Goal: Information Seeking & Learning: Understand process/instructions

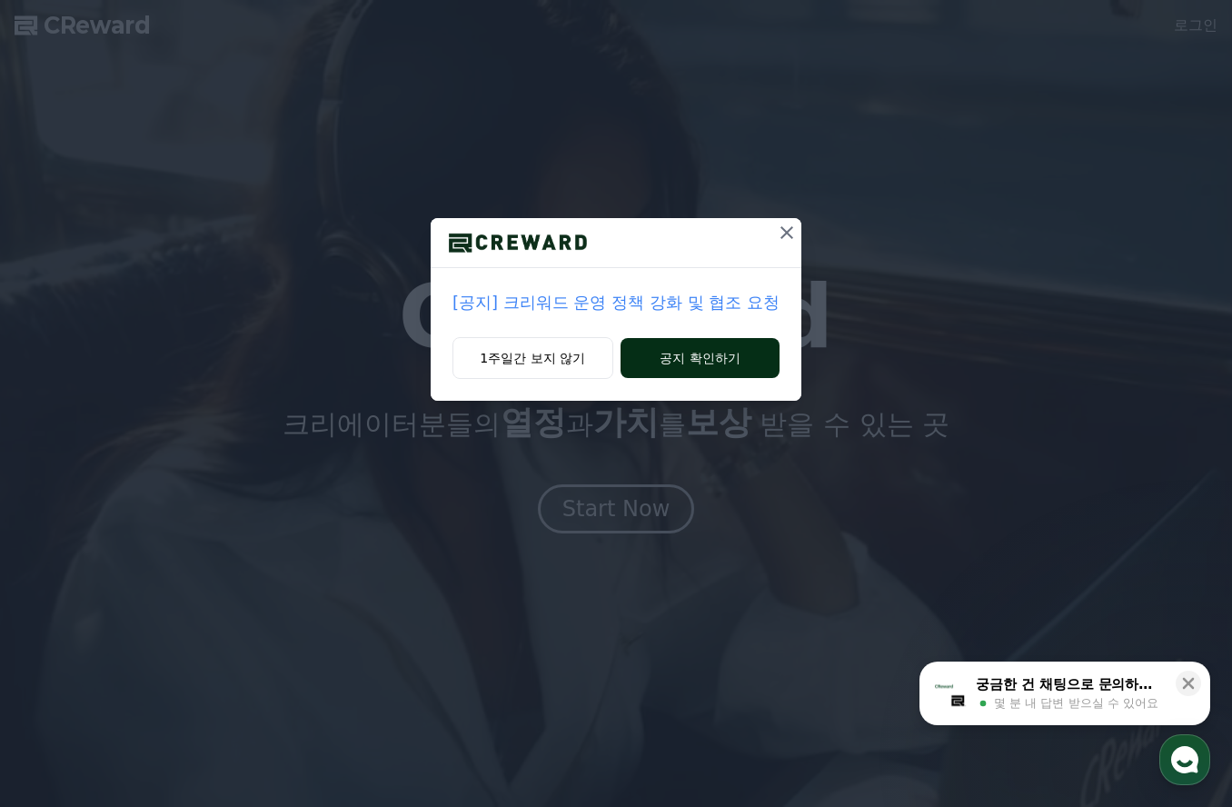
click at [694, 364] on button "공지 확인하기" at bounding box center [700, 358] width 159 height 40
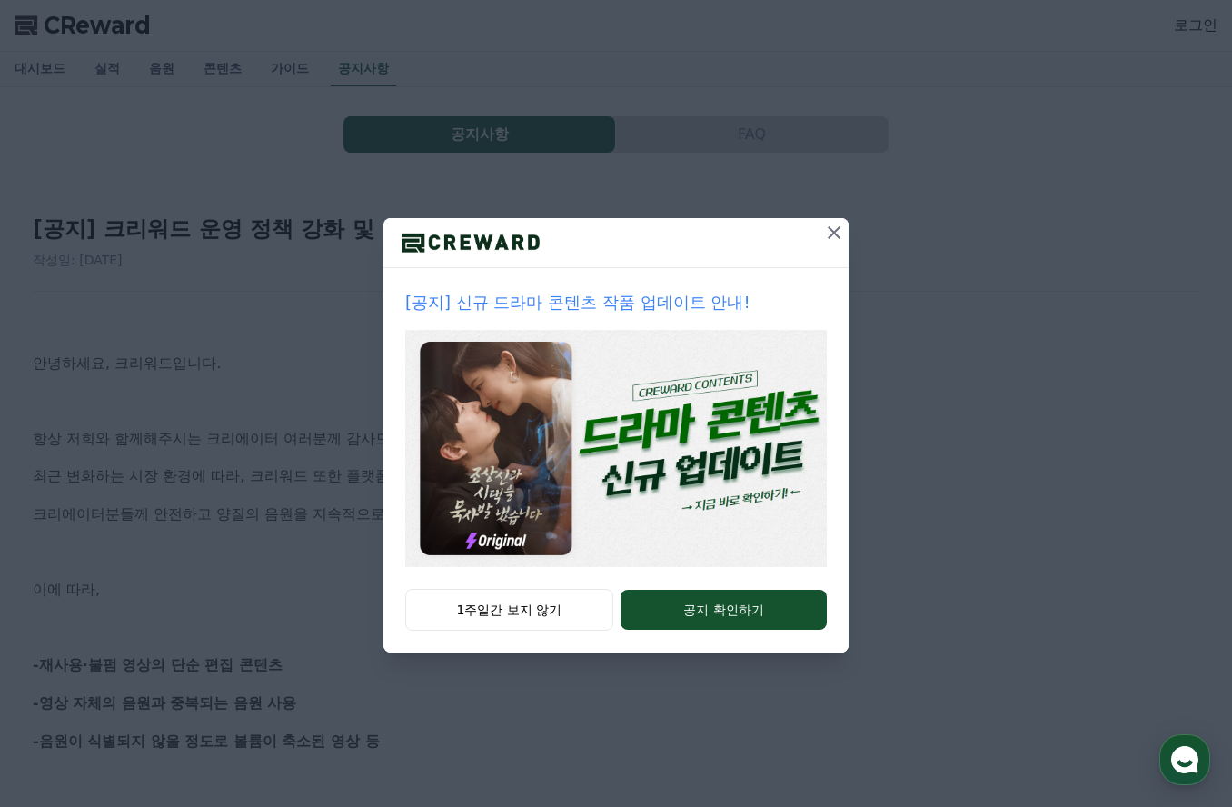
click at [828, 239] on icon at bounding box center [834, 233] width 22 height 22
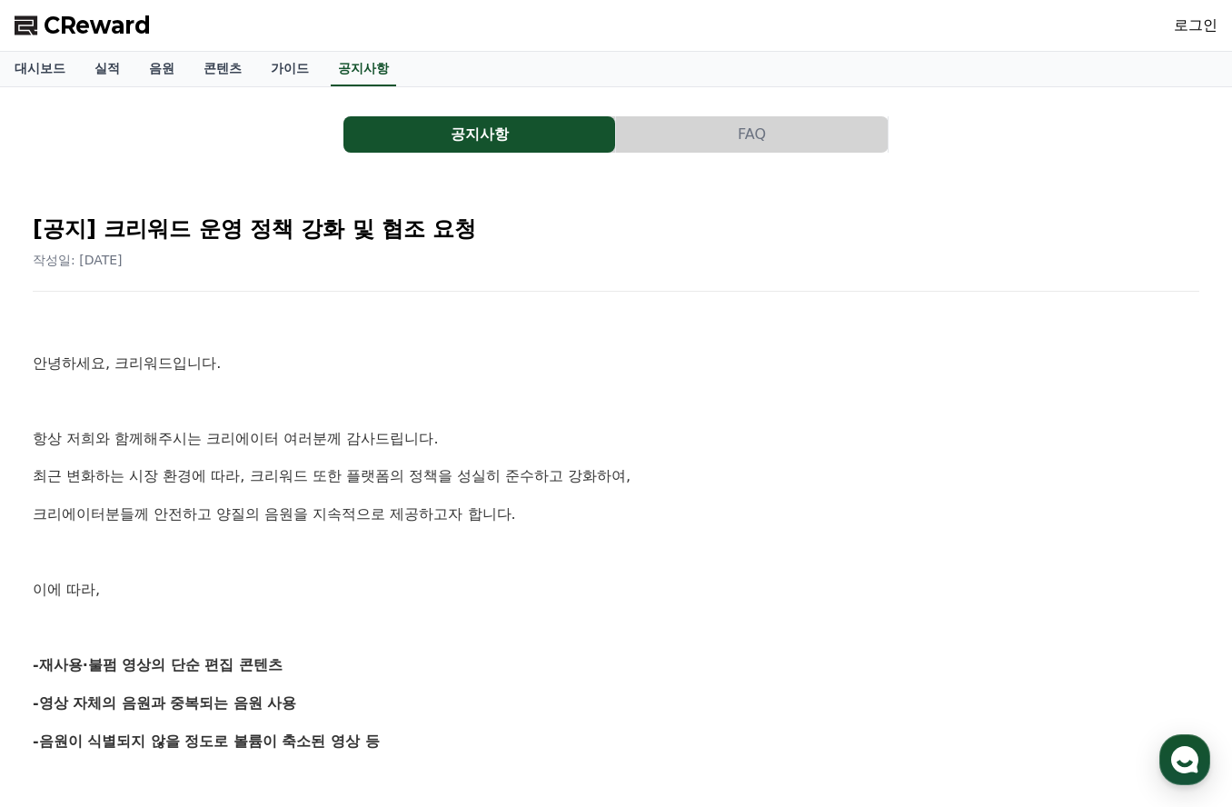
click at [117, 32] on span "CReward" at bounding box center [97, 25] width 107 height 29
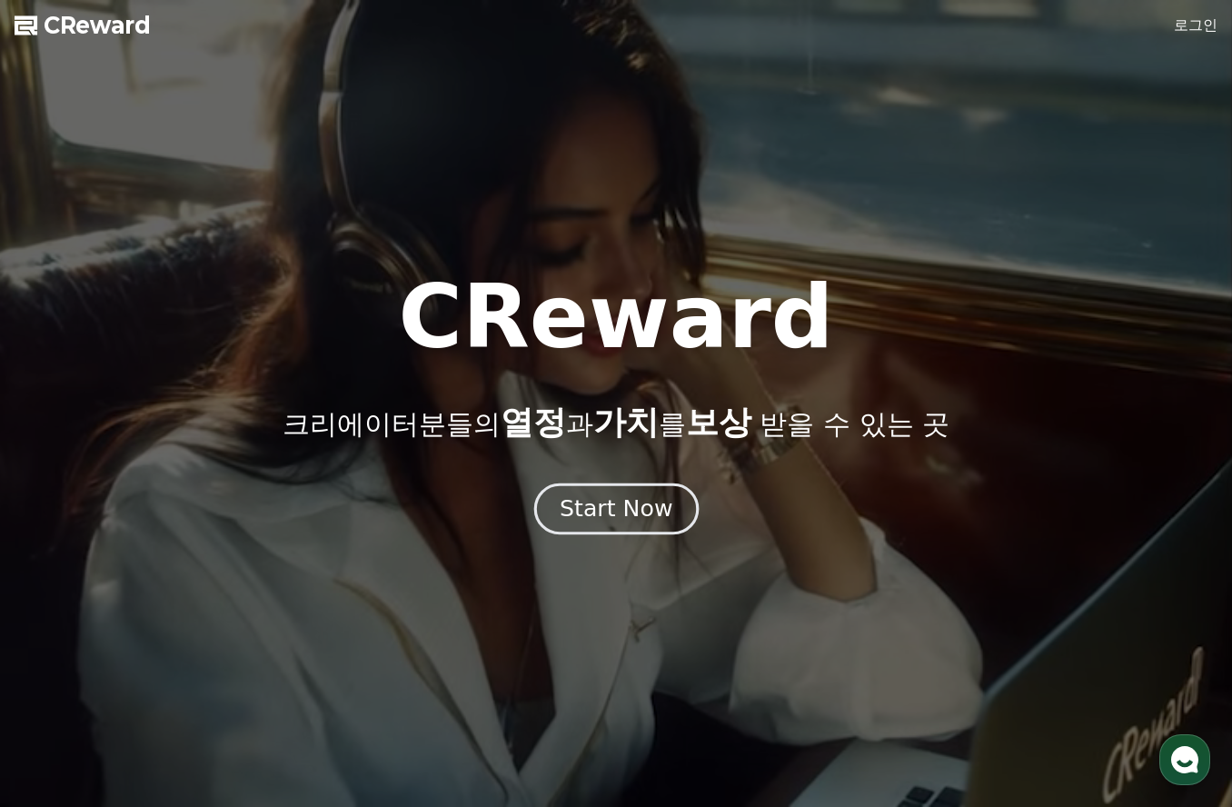
click at [642, 513] on div "Start Now" at bounding box center [616, 508] width 113 height 31
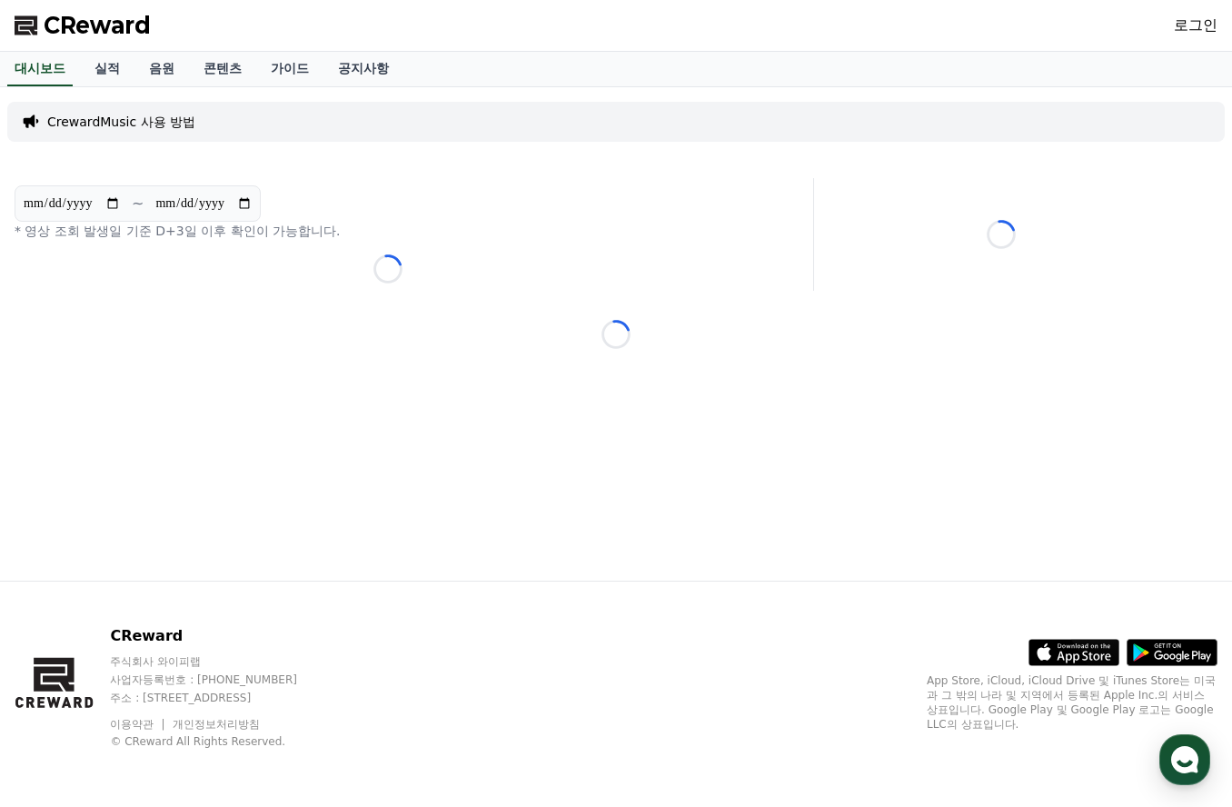
click at [125, 124] on p "CrewardMusic 사용 방법" at bounding box center [121, 122] width 148 height 18
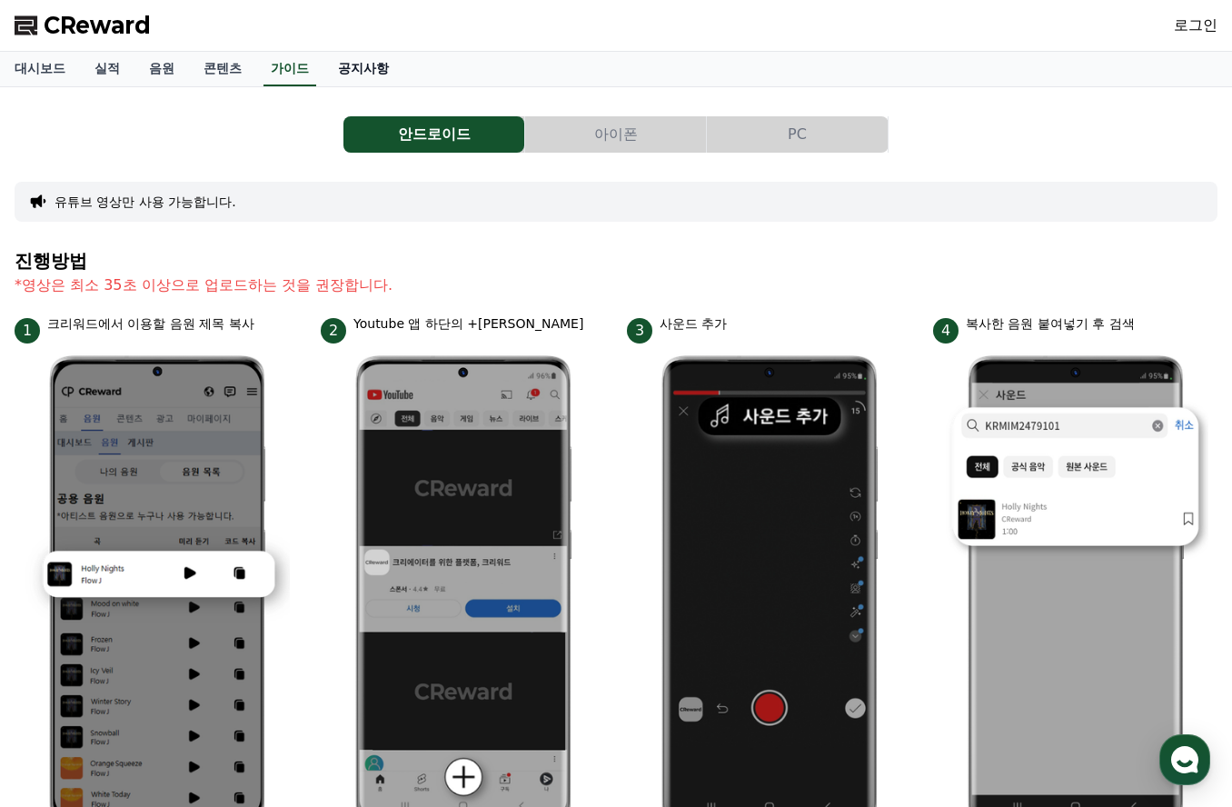
click at [336, 73] on link "공지사항" at bounding box center [364, 69] width 80 height 35
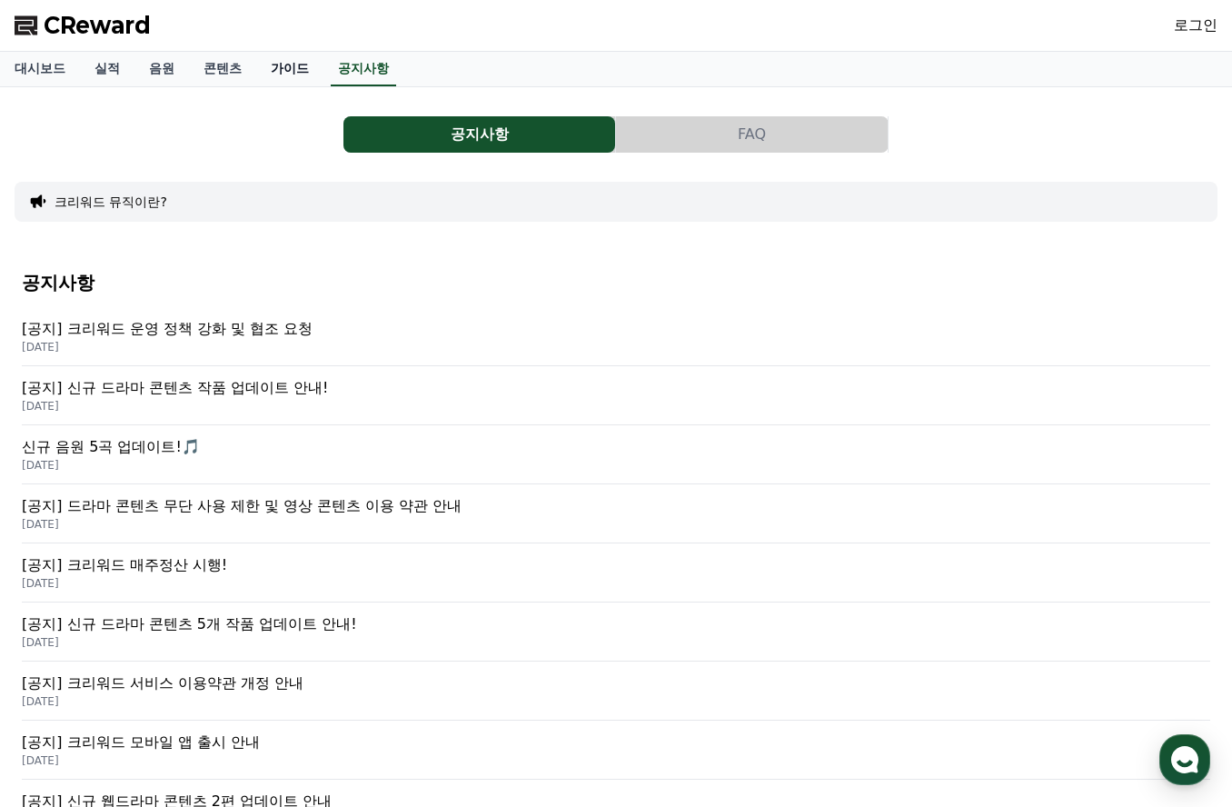
click at [274, 79] on link "가이드" at bounding box center [289, 69] width 67 height 35
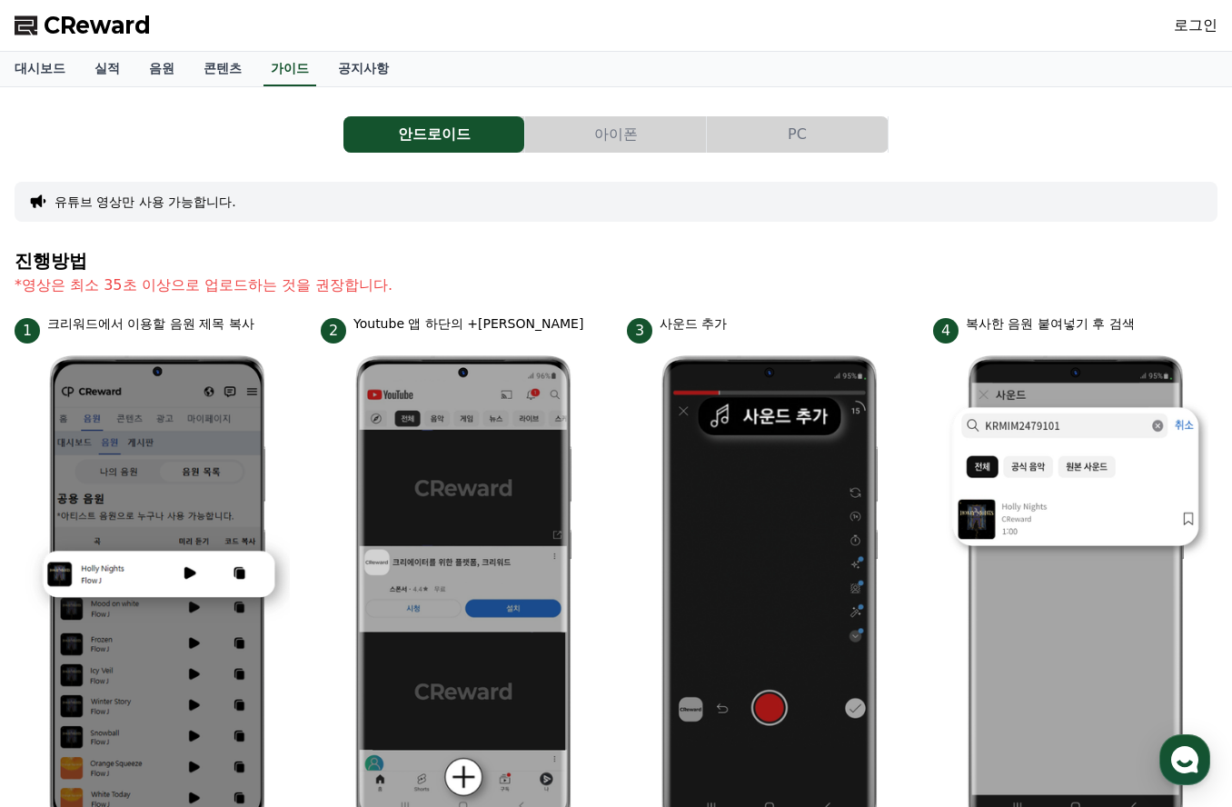
click at [585, 152] on button "아이폰" at bounding box center [615, 134] width 181 height 36
